Goal: Information Seeking & Learning: Learn about a topic

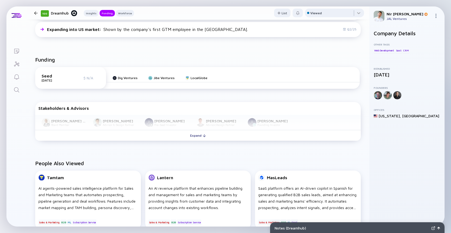
scroll to position [133, 0]
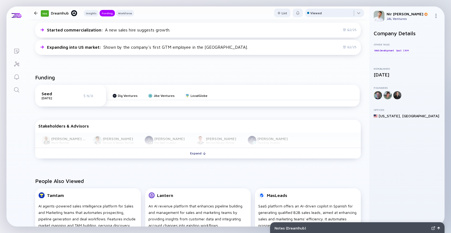
click at [231, 159] on div "Stakeholders & Advisors [PERSON_NAME] ([PERSON_NAME]) [PERSON_NAME] Board Membe…" at bounding box center [198, 140] width 326 height 41
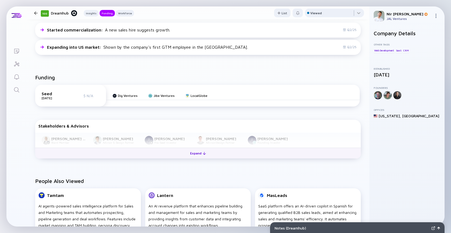
click at [232, 156] on button "Expand" at bounding box center [198, 153] width 326 height 11
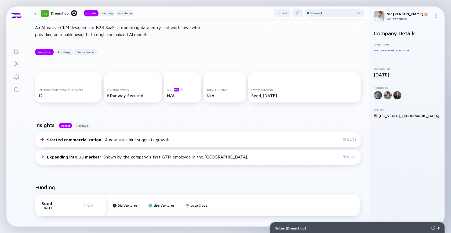
scroll to position [0, 0]
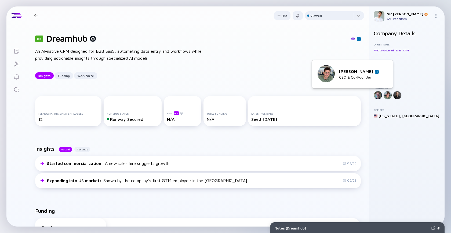
click at [377, 71] on img at bounding box center [377, 71] width 3 height 3
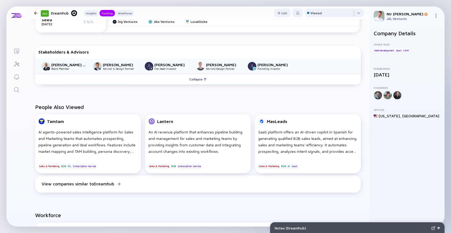
scroll to position [197, 0]
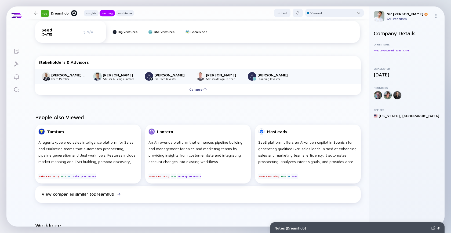
click at [35, 12] on div at bounding box center [35, 12] width 3 height 3
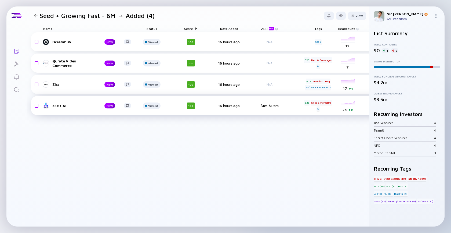
click at [63, 105] on div "eSelf AI" at bounding box center [74, 105] width 44 height 5
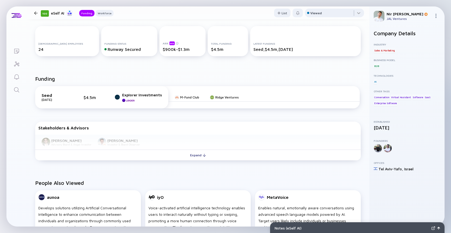
scroll to position [91, 0]
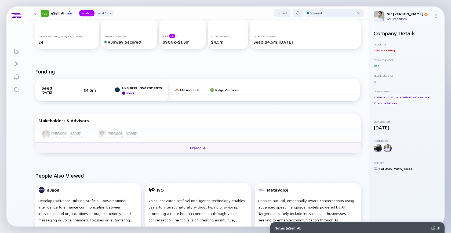
click at [201, 145] on div "Expand" at bounding box center [198, 147] width 22 height 8
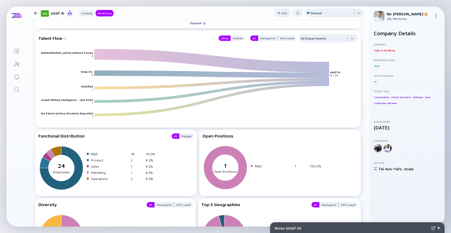
scroll to position [354, 0]
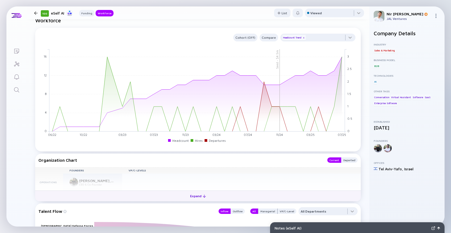
click at [134, 192] on button "Expand" at bounding box center [198, 195] width 326 height 11
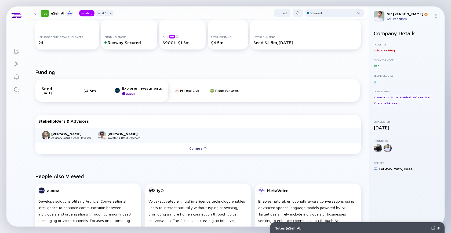
scroll to position [0, 0]
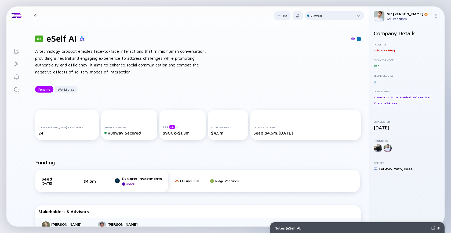
click at [36, 18] on div "100 eSelf AI Funding Workforce" at bounding box center [73, 15] width 82 height 7
